Goal: Use online tool/utility: Use online tool/utility

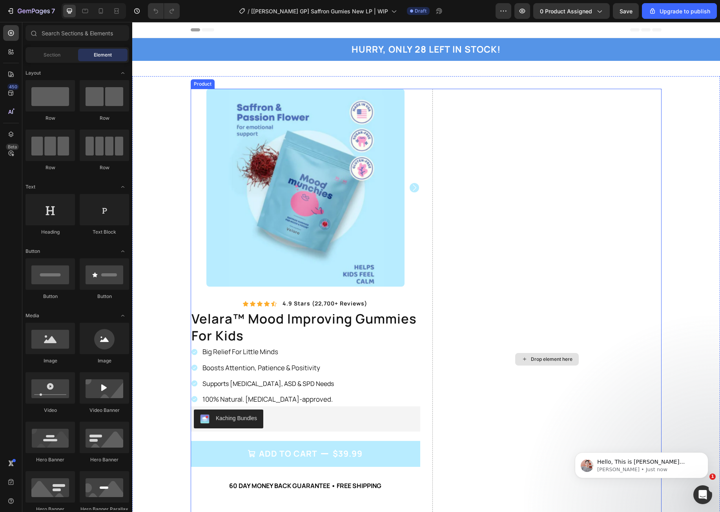
click at [485, 252] on div "Drop element here" at bounding box center [548, 359] width 230 height 541
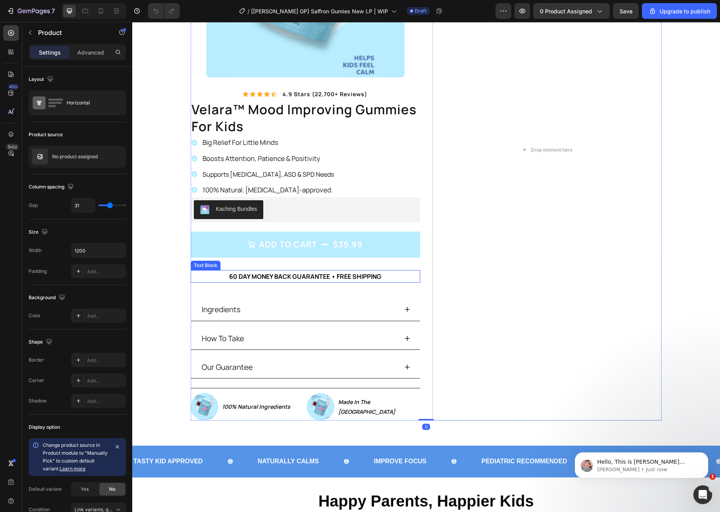
scroll to position [105, 0]
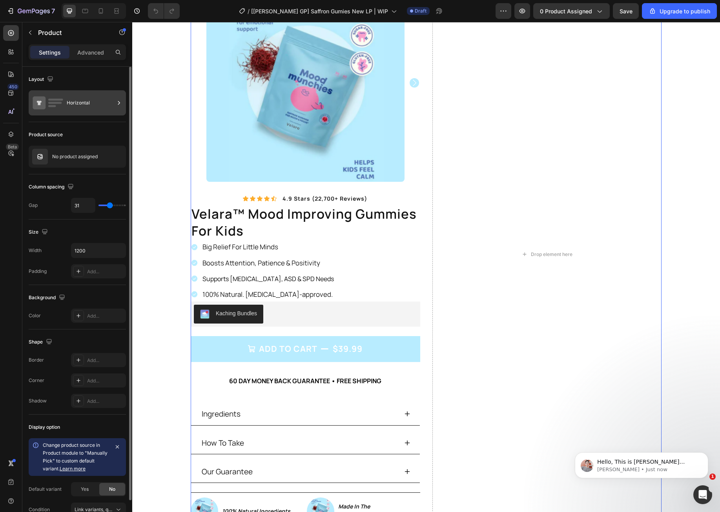
click at [66, 106] on div "Horizontal" at bounding box center [77, 102] width 97 height 25
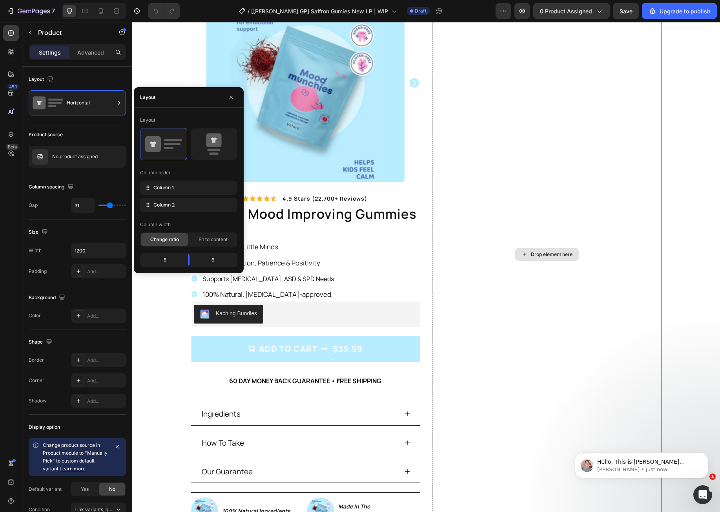
click at [521, 374] on div "Drop element here" at bounding box center [548, 254] width 230 height 541
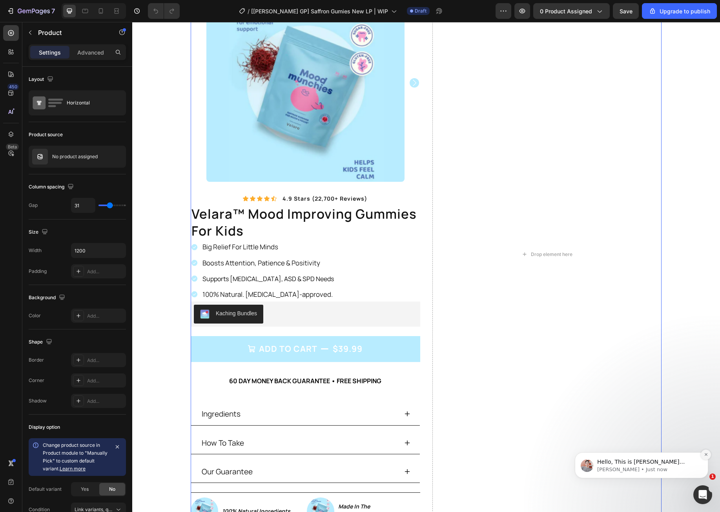
click at [705, 457] on button "Dismiss notification" at bounding box center [706, 455] width 10 height 10
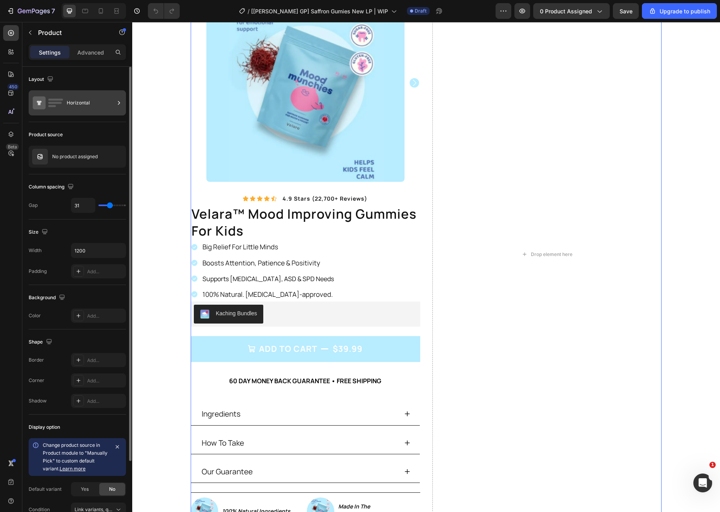
click at [84, 112] on div "Horizontal" at bounding box center [77, 102] width 97 height 25
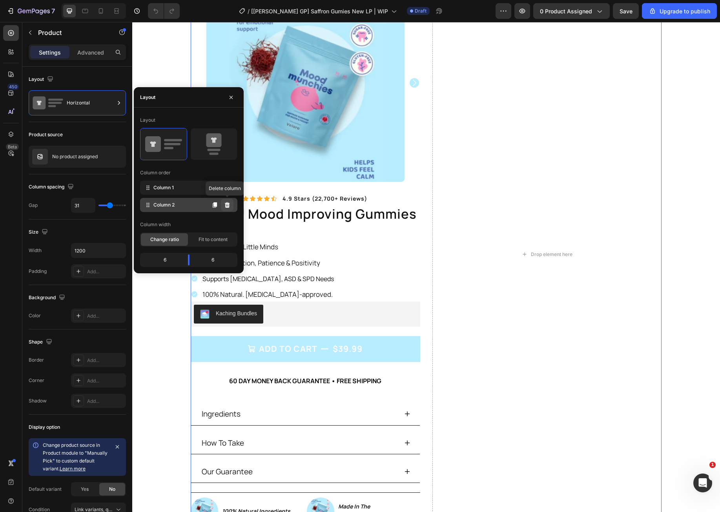
click at [225, 203] on icon at bounding box center [227, 205] width 6 height 6
click at [228, 209] on button at bounding box center [227, 205] width 13 height 13
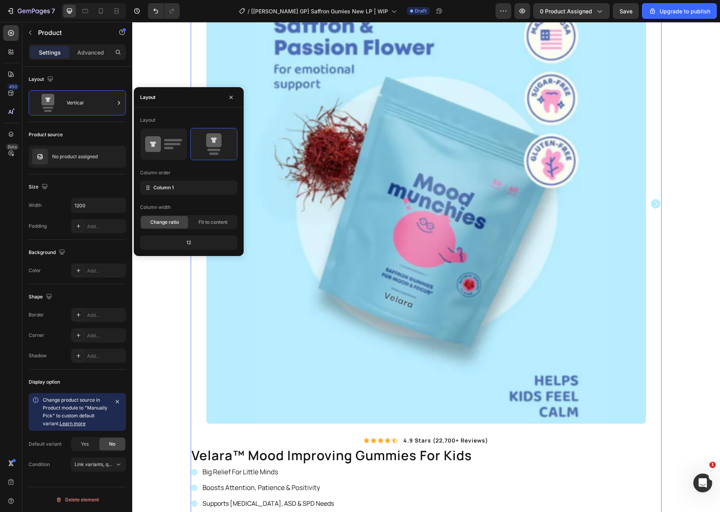
scroll to position [226, 0]
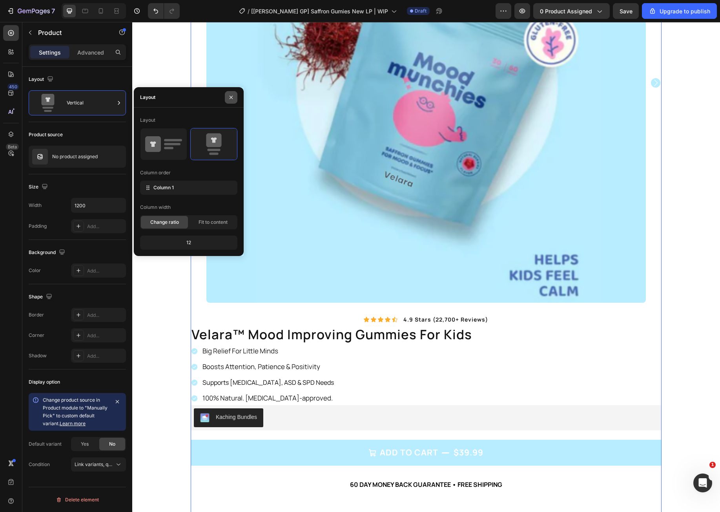
click at [232, 102] on button "button" at bounding box center [231, 97] width 13 height 13
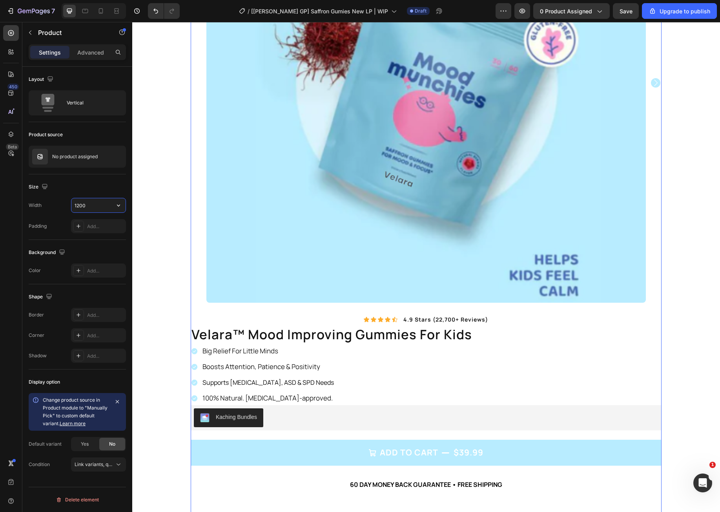
click at [95, 208] on input "1200" at bounding box center [98, 205] width 54 height 14
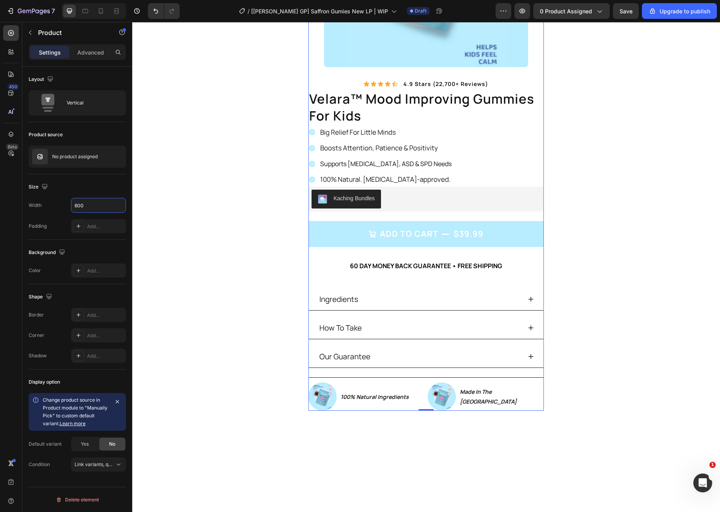
type input "600"
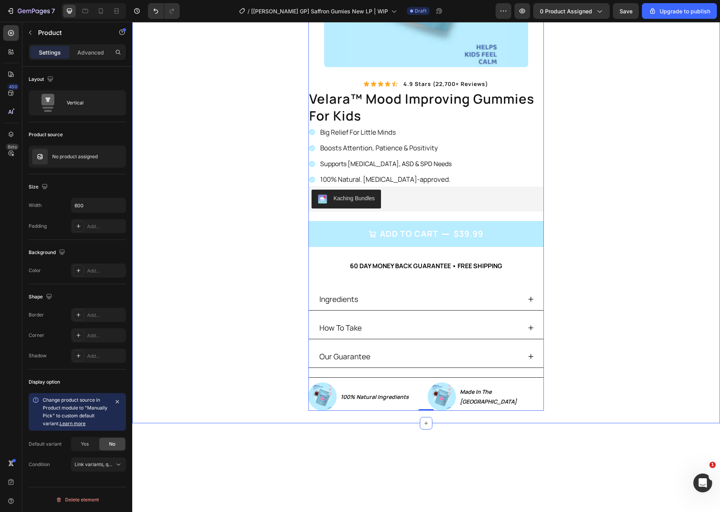
scroll to position [16, 0]
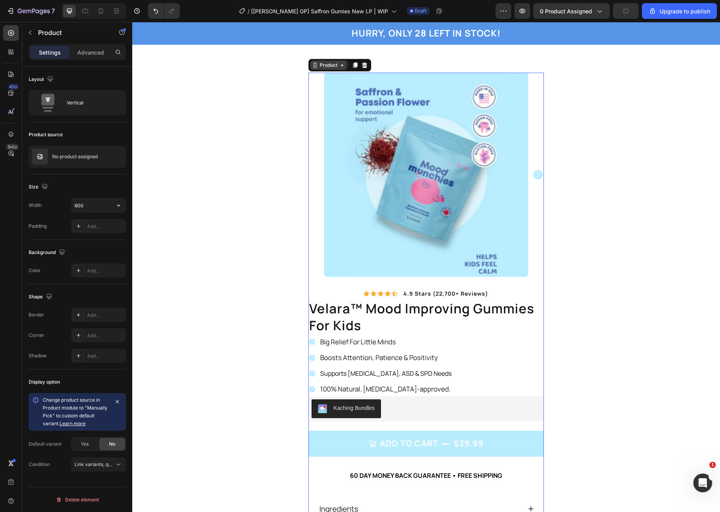
click at [318, 66] on div "Product" at bounding box center [328, 65] width 21 height 7
click at [320, 65] on div "Product" at bounding box center [328, 65] width 21 height 7
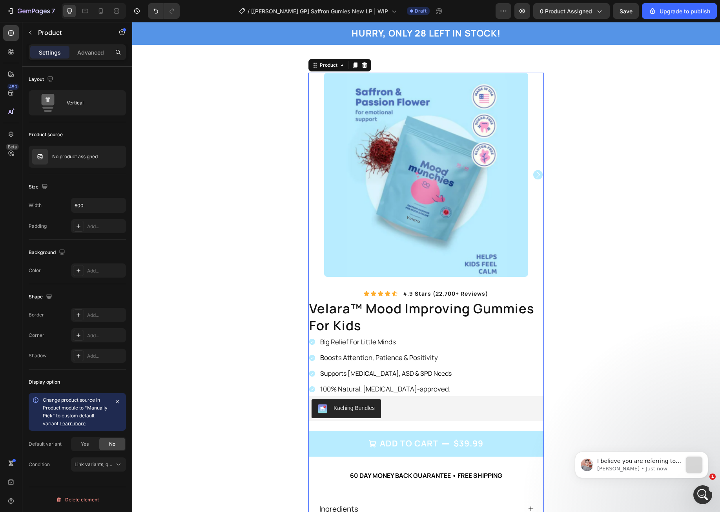
scroll to position [0, 0]
